Goal: Task Accomplishment & Management: Use online tool/utility

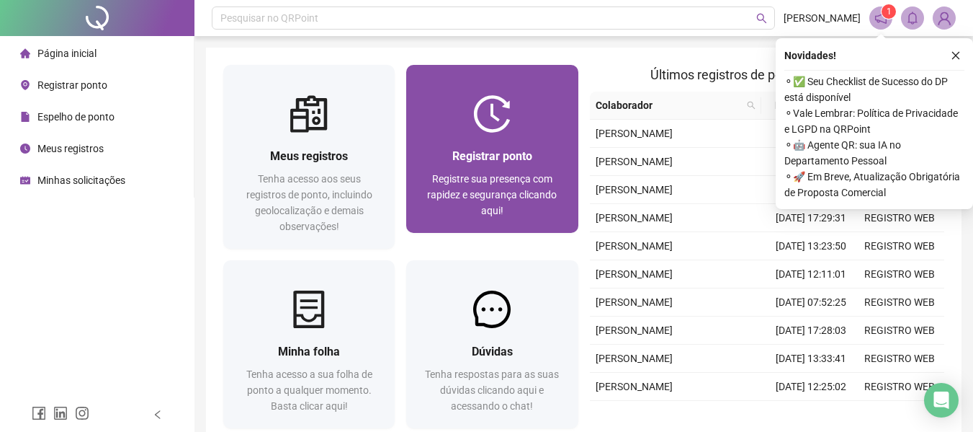
click at [498, 164] on div "Registrar ponto" at bounding box center [492, 156] width 137 height 18
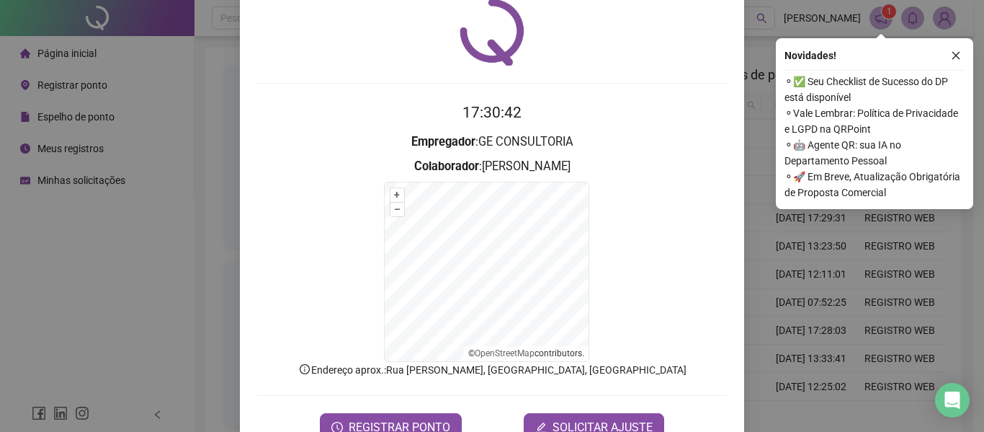
scroll to position [95, 0]
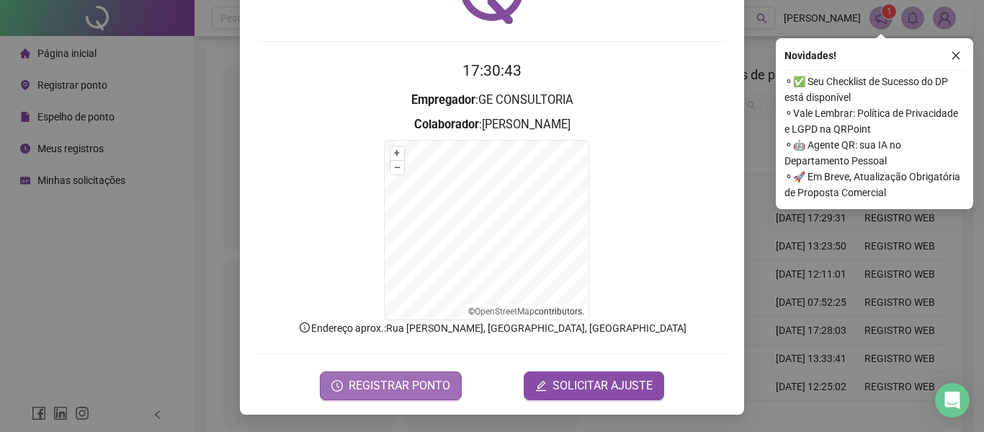
click at [424, 381] on span "REGISTRAR PONTO" at bounding box center [400, 385] width 102 height 17
